Goal: Information Seeking & Learning: Find specific page/section

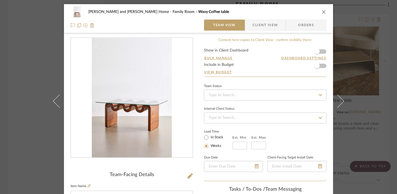
scroll to position [80, 0]
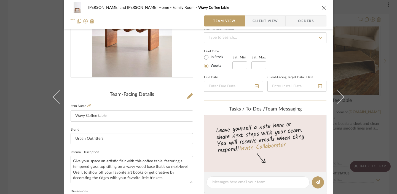
click at [25, 50] on div "Sharika and Ashish Home Family Room Wavy Coffee table Team View Client View Ord…" at bounding box center [198, 97] width 397 height 194
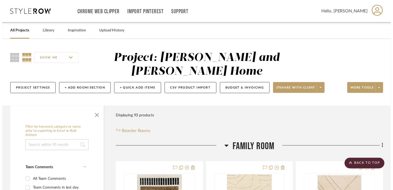
scroll to position [885, 0]
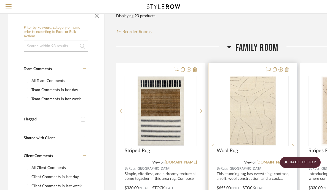
scroll to position [68, 0]
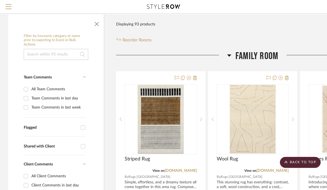
click at [230, 55] on icon at bounding box center [229, 55] width 4 height 7
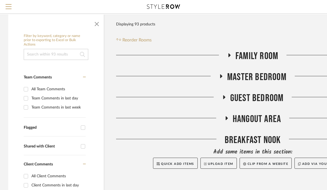
click at [223, 76] on icon at bounding box center [221, 76] width 7 height 4
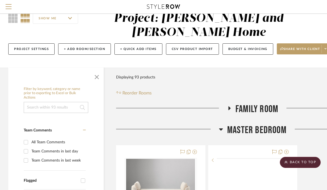
scroll to position [0, 0]
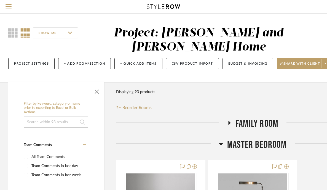
click at [221, 145] on icon at bounding box center [221, 143] width 4 height 7
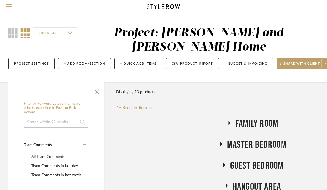
click at [227, 124] on icon at bounding box center [229, 122] width 7 height 4
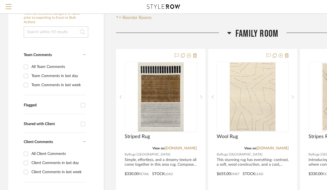
scroll to position [90, 0]
click at [229, 32] on icon at bounding box center [229, 33] width 4 height 2
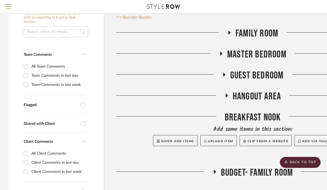
click at [220, 51] on icon at bounding box center [221, 53] width 7 height 4
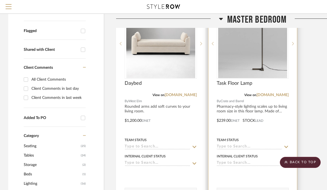
scroll to position [76, 0]
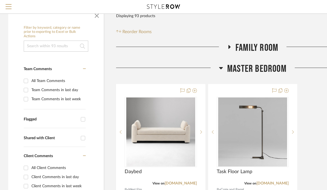
click at [223, 68] on icon at bounding box center [221, 68] width 4 height 7
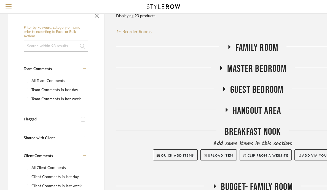
click at [225, 90] on icon at bounding box center [224, 89] width 7 height 4
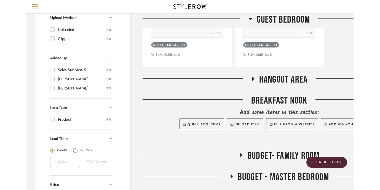
scroll to position [607, 0]
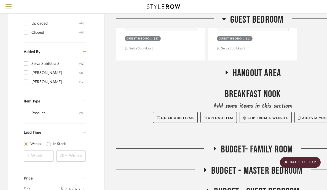
click at [227, 75] on fa-icon at bounding box center [226, 74] width 4 height 8
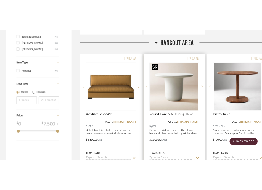
scroll to position [687, 0]
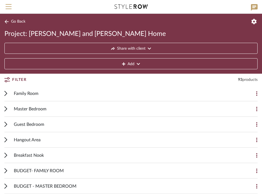
click at [6, 139] on icon at bounding box center [6, 140] width 2 height 4
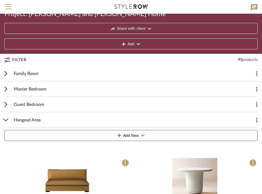
scroll to position [20, 0]
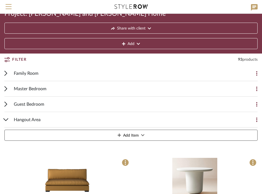
click at [7, 117] on div "Hangout Area Add Item" at bounding box center [130, 127] width 253 height 31
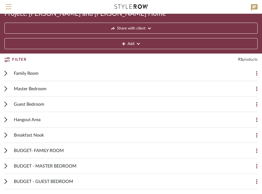
click at [6, 136] on icon at bounding box center [6, 135] width 2 height 4
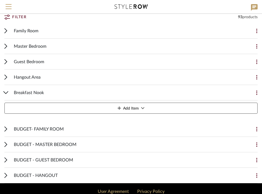
scroll to position [82, 0]
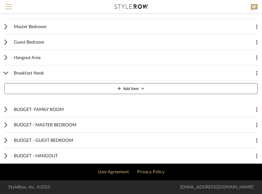
click at [5, 72] on icon at bounding box center [5, 73] width 5 height 3
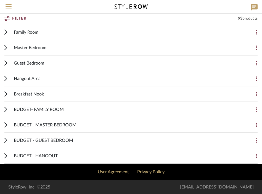
click at [6, 67] on div "Guest Bedroom Add Item" at bounding box center [130, 62] width 253 height 15
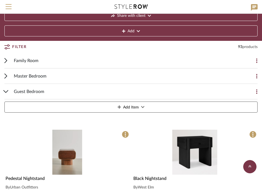
scroll to position [18, 0]
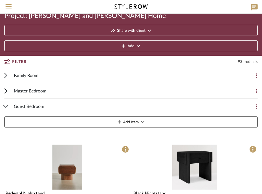
click at [8, 105] on icon at bounding box center [5, 106] width 5 height 3
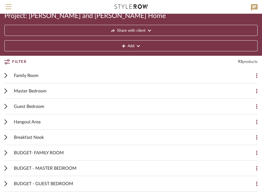
click at [6, 74] on icon at bounding box center [5, 75] width 3 height 5
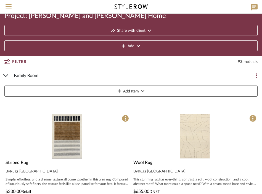
click at [6, 74] on icon at bounding box center [5, 75] width 5 height 3
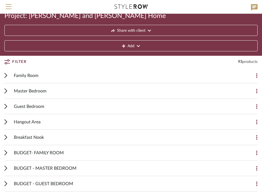
scroll to position [61, 0]
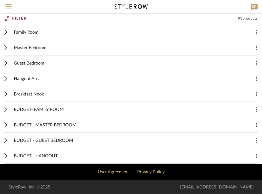
click at [5, 157] on icon at bounding box center [5, 155] width 3 height 5
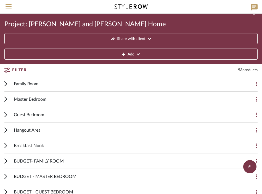
scroll to position [0, 0]
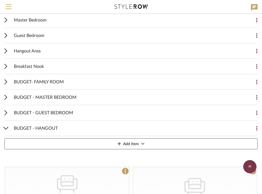
click at [7, 128] on icon at bounding box center [6, 128] width 4 height 2
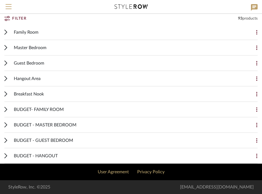
click at [5, 143] on icon at bounding box center [5, 140] width 3 height 5
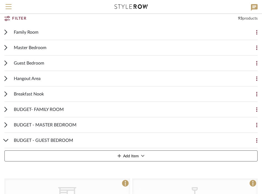
click at [5, 143] on div "BUDGET - GUEST BEDROOM Add Item" at bounding box center [130, 148] width 253 height 31
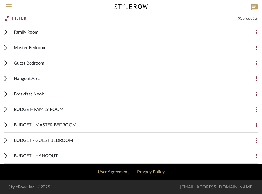
click at [4, 98] on cdk-accordion-item "Breakfast Nook Add Item" at bounding box center [131, 93] width 262 height 15
click at [7, 95] on div "Breakfast Nook Add Item" at bounding box center [130, 93] width 253 height 15
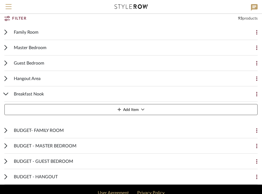
scroll to position [82, 0]
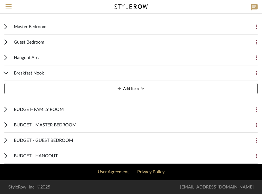
click at [6, 74] on icon at bounding box center [6, 73] width 4 height 2
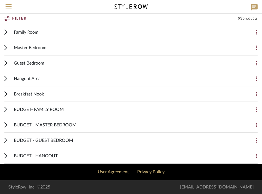
click at [6, 80] on icon at bounding box center [5, 78] width 3 height 5
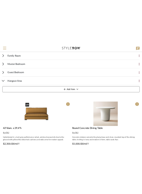
scroll to position [77, 0]
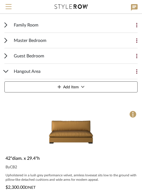
click at [7, 70] on icon at bounding box center [5, 71] width 5 height 3
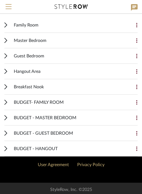
click at [5, 22] on icon at bounding box center [5, 24] width 3 height 5
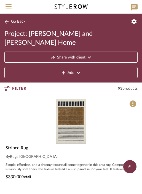
scroll to position [0, 0]
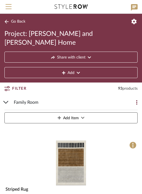
click at [8, 95] on div "Family Room Add Item" at bounding box center [70, 110] width 133 height 31
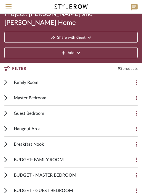
scroll to position [20, 0]
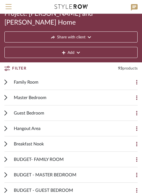
click at [8, 76] on div "Family Room Add Item" at bounding box center [70, 81] width 133 height 15
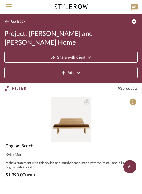
scroll to position [2150, 0]
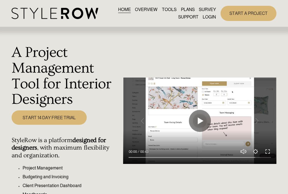
click at [207, 18] on link "LOGIN" at bounding box center [209, 17] width 13 height 7
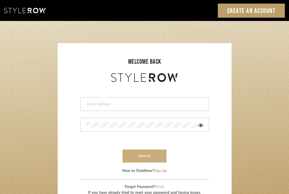
type input "[EMAIL_ADDRESS][DOMAIN_NAME]"
click at [147, 155] on button "sign in" at bounding box center [144, 155] width 44 height 13
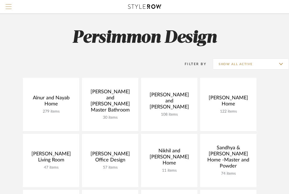
click at [9, 7] on span "Menu" at bounding box center [9, 8] width 6 height 8
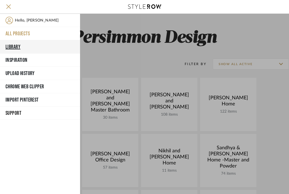
click at [13, 44] on button "Library" at bounding box center [40, 46] width 80 height 13
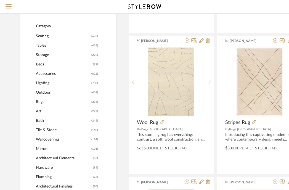
scroll to position [180, 0]
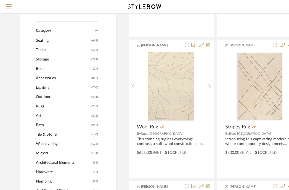
click at [41, 52] on span "Tables" at bounding box center [63, 49] width 54 height 9
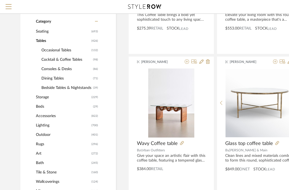
scroll to position [179, 0]
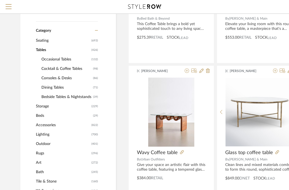
click at [58, 61] on span "Occasional Tables" at bounding box center [65, 59] width 49 height 9
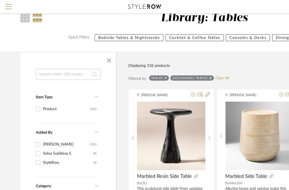
scroll to position [10, 0]
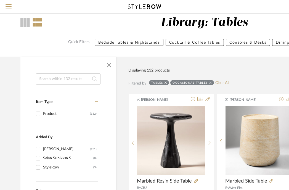
click at [249, 74] on div "Sort By Newest" at bounding box center [274, 70] width 205 height 14
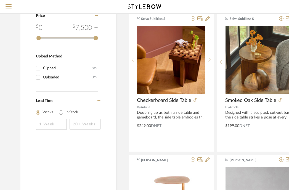
scroll to position [797, 0]
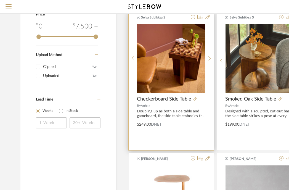
click at [183, 99] on span "Checkerboard Side Table" at bounding box center [164, 99] width 54 height 6
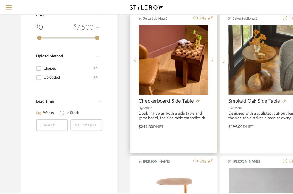
scroll to position [0, 0]
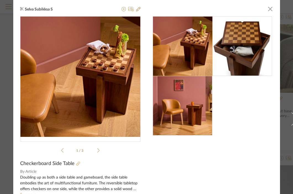
click at [76, 163] on icon at bounding box center [78, 164] width 4 height 4
click at [268, 9] on span "button" at bounding box center [269, 8] width 11 height 11
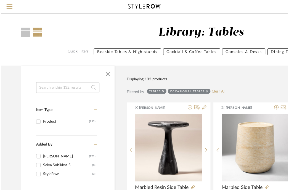
scroll to position [797, 0]
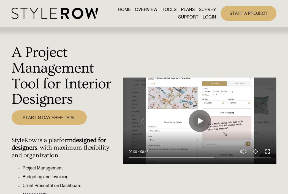
click at [212, 16] on link "LOGIN" at bounding box center [209, 17] width 13 height 7
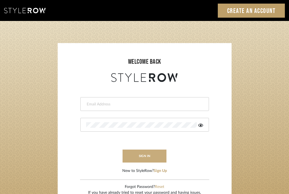
type input "[EMAIL_ADDRESS][DOMAIN_NAME]"
click at [132, 153] on button "sign in" at bounding box center [144, 155] width 44 height 13
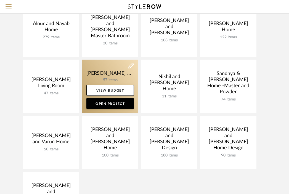
scroll to position [75, 0]
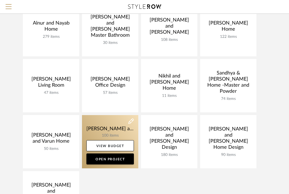
click at [118, 129] on link at bounding box center [110, 141] width 56 height 53
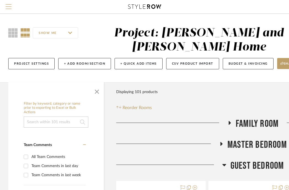
click at [10, 10] on span "Menu" at bounding box center [9, 8] width 6 height 8
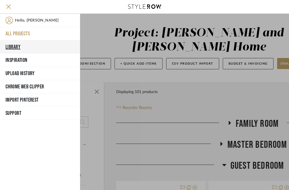
click at [16, 42] on button "Library" at bounding box center [40, 46] width 80 height 13
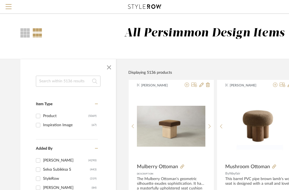
click at [54, 85] on input at bounding box center [68, 81] width 65 height 11
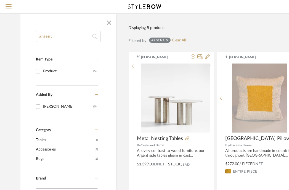
scroll to position [67, 0]
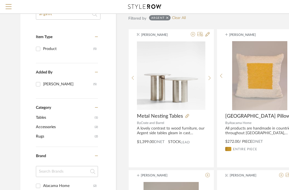
type input "argent"
